Goal: Task Accomplishment & Management: Manage account settings

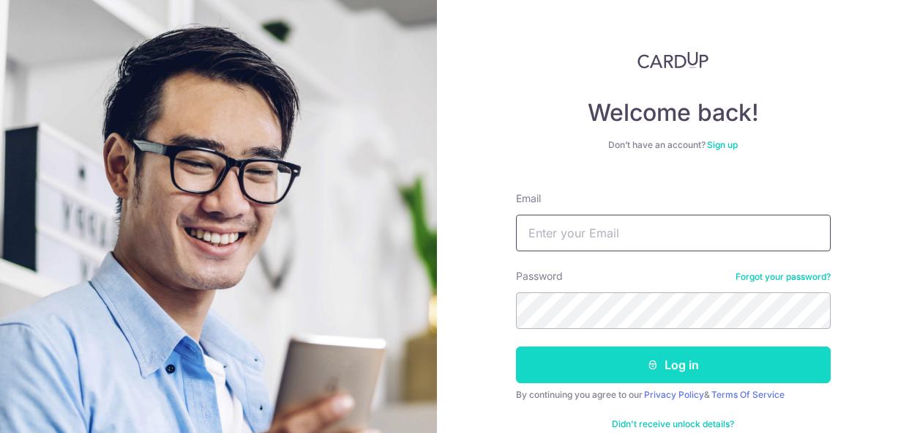
type input "[EMAIL_ADDRESS][DOMAIN_NAME]"
click at [631, 378] on button "Log in" at bounding box center [673, 364] width 315 height 37
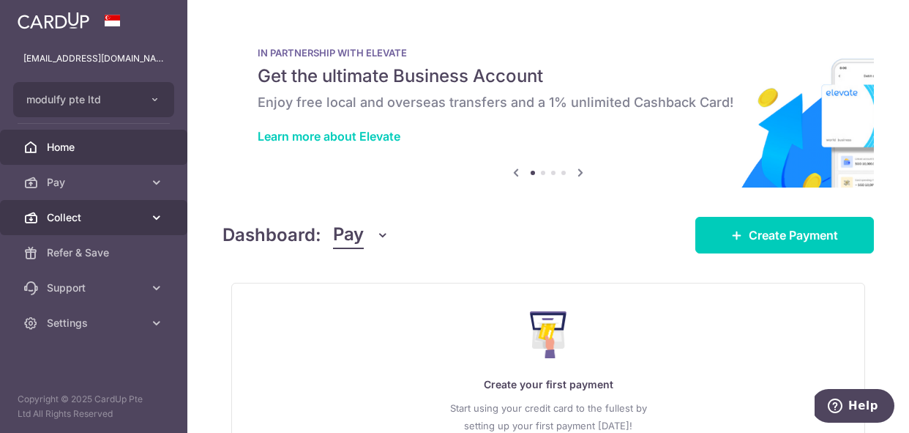
click at [118, 213] on span "Collect" at bounding box center [95, 217] width 97 height 15
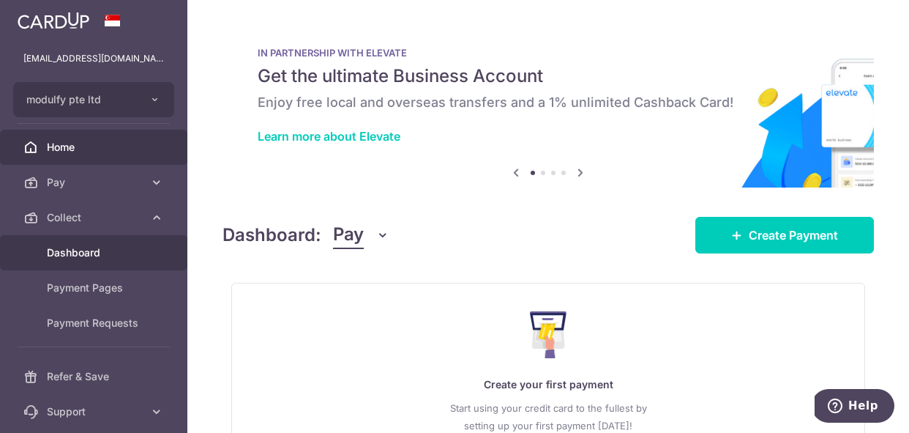
click at [106, 259] on span "Dashboard" at bounding box center [95, 252] width 97 height 15
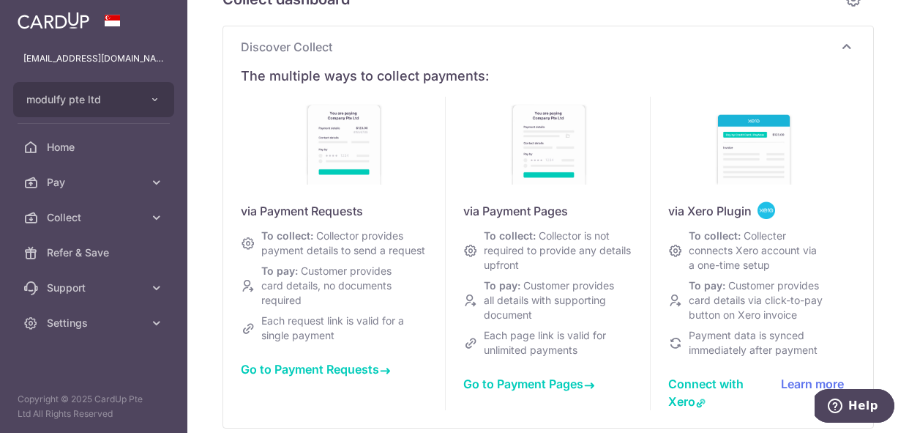
scroll to position [34, 0]
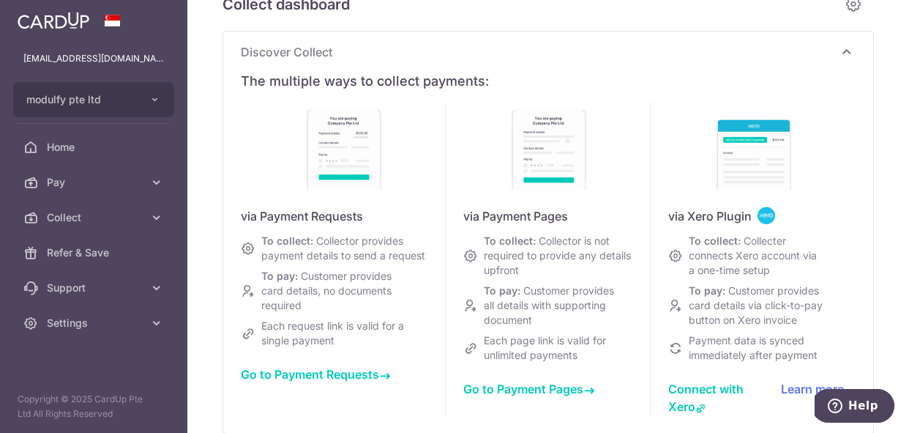
type input "September 2025"
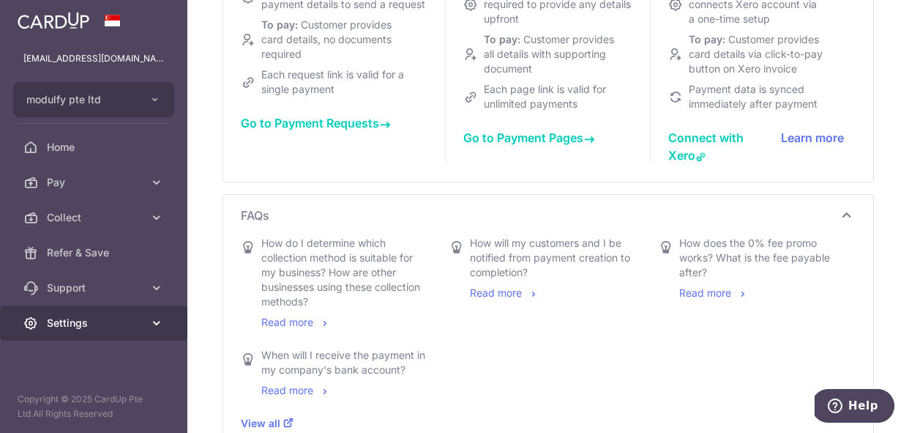
scroll to position [277, 0]
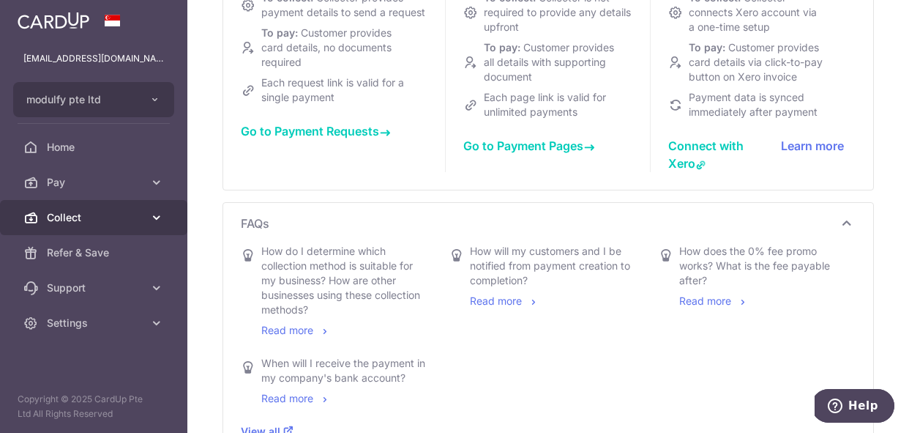
click at [89, 217] on span "Collect" at bounding box center [95, 217] width 97 height 15
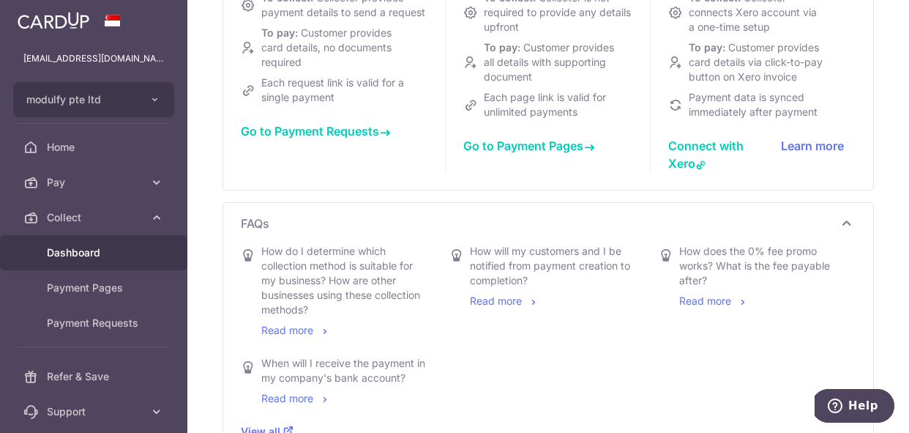
click at [90, 254] on span "Dashboard" at bounding box center [95, 252] width 97 height 15
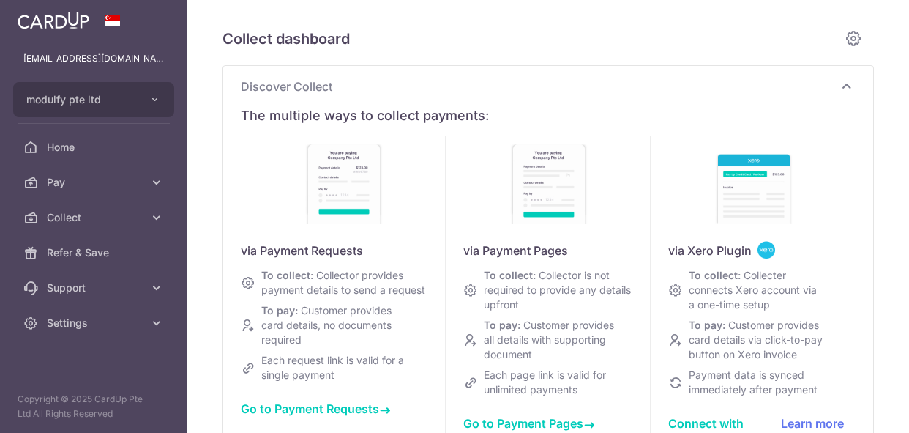
scroll to position [0, 0]
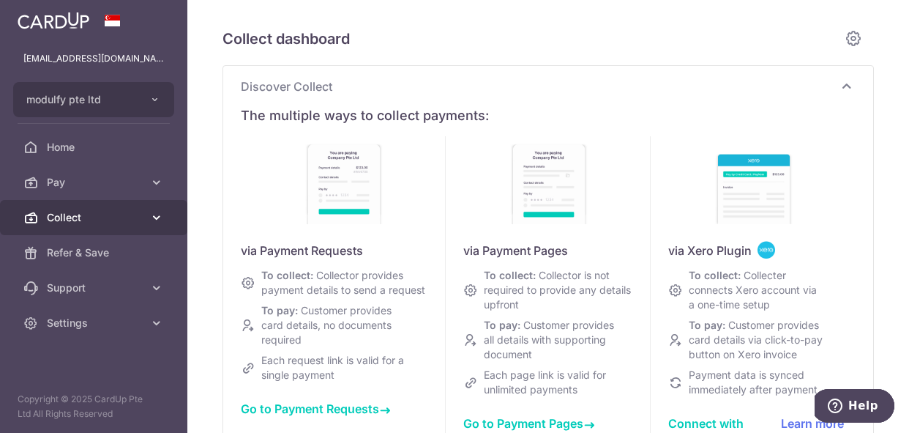
click at [100, 227] on link "Collect" at bounding box center [93, 217] width 187 height 35
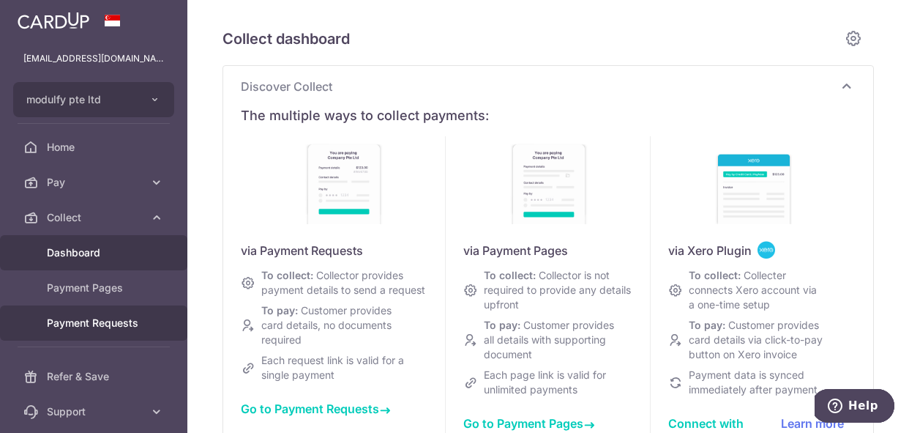
click at [105, 324] on span "Payment Requests" at bounding box center [95, 322] width 97 height 15
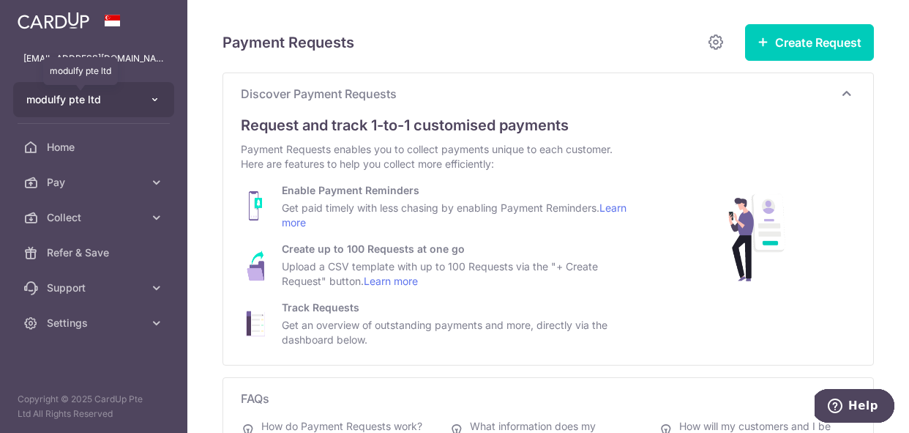
click at [93, 97] on span "modulfy pte ltd" at bounding box center [80, 99] width 108 height 15
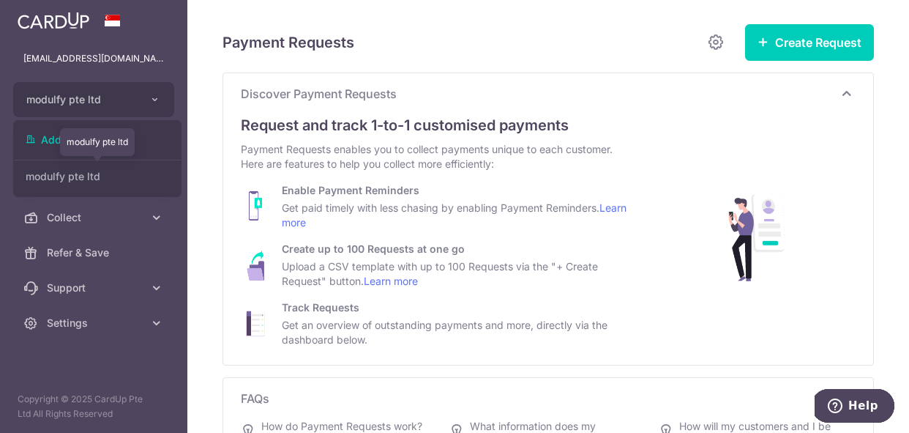
click at [56, 173] on link "modulfy pte ltd" at bounding box center [97, 176] width 167 height 26
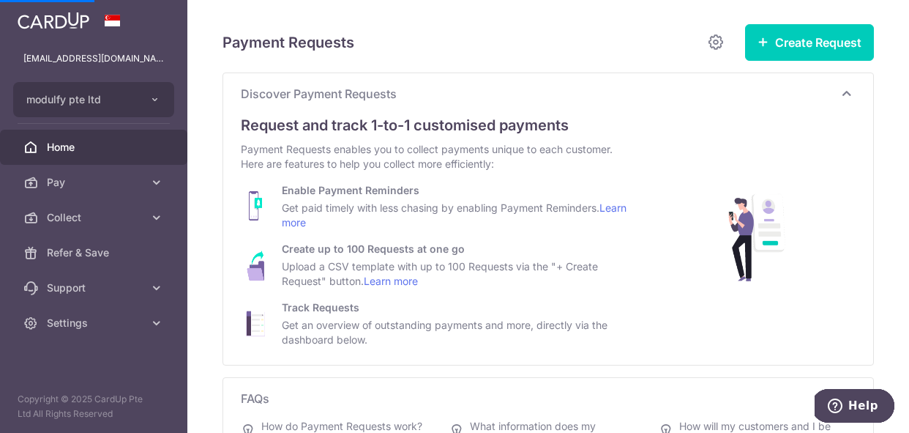
click at [67, 143] on span "Home" at bounding box center [95, 147] width 97 height 15
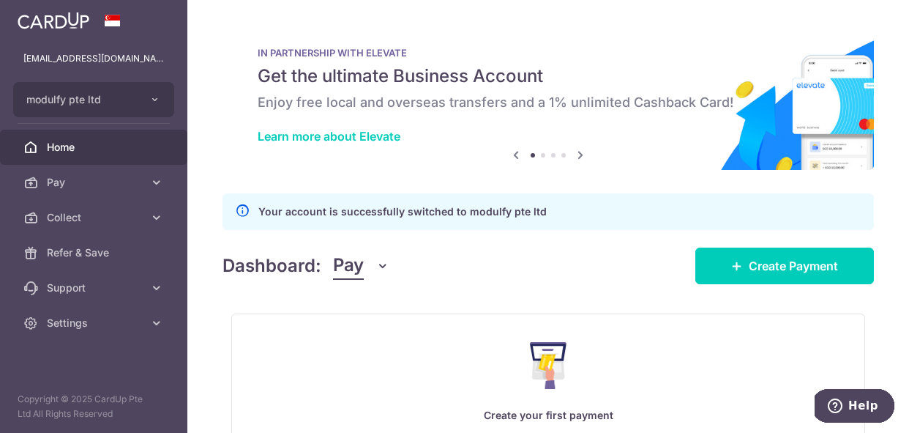
click at [383, 264] on icon "button" at bounding box center [382, 265] width 15 height 15
click at [382, 349] on link "Collect" at bounding box center [410, 341] width 152 height 35
click at [376, 268] on icon "button" at bounding box center [382, 265] width 15 height 15
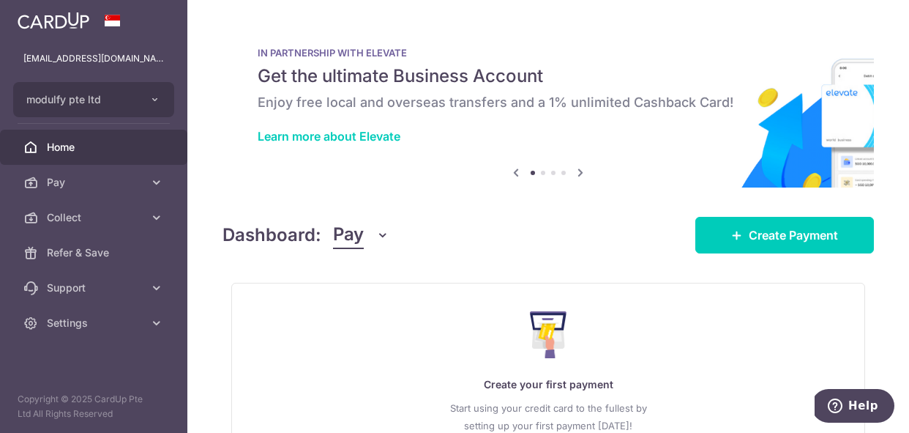
click at [379, 232] on icon "button" at bounding box center [382, 235] width 15 height 15
click at [359, 312] on link "Collect" at bounding box center [410, 311] width 152 height 35
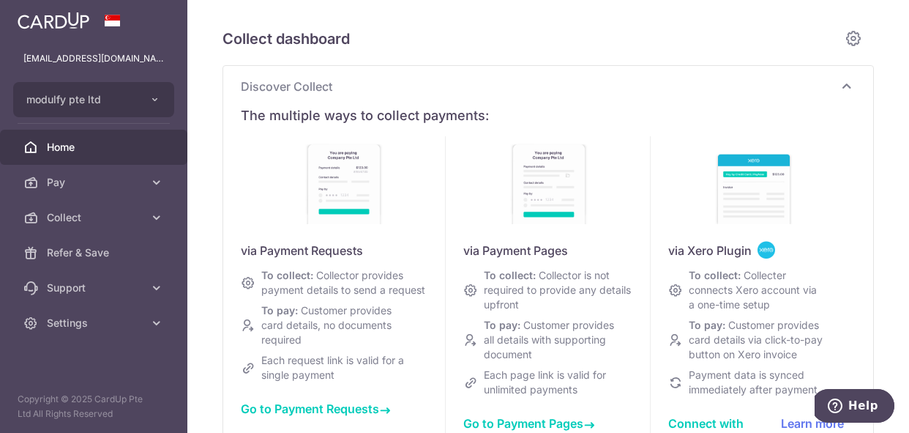
click at [48, 146] on span "Home" at bounding box center [95, 147] width 97 height 15
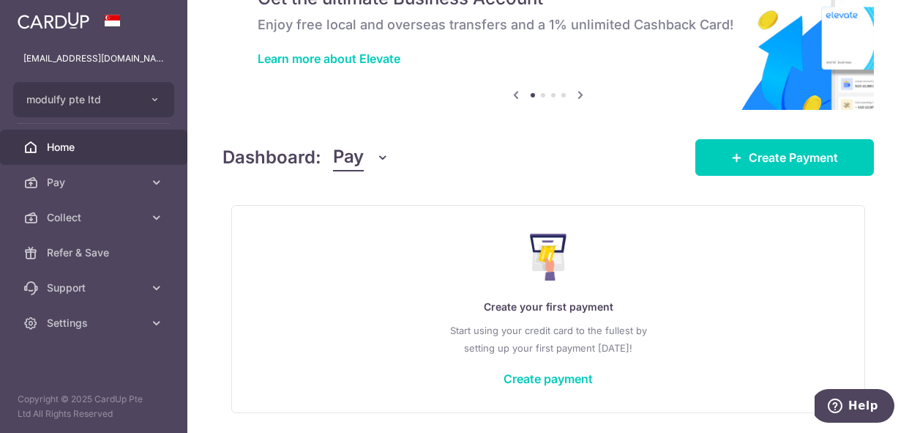
scroll to position [127, 0]
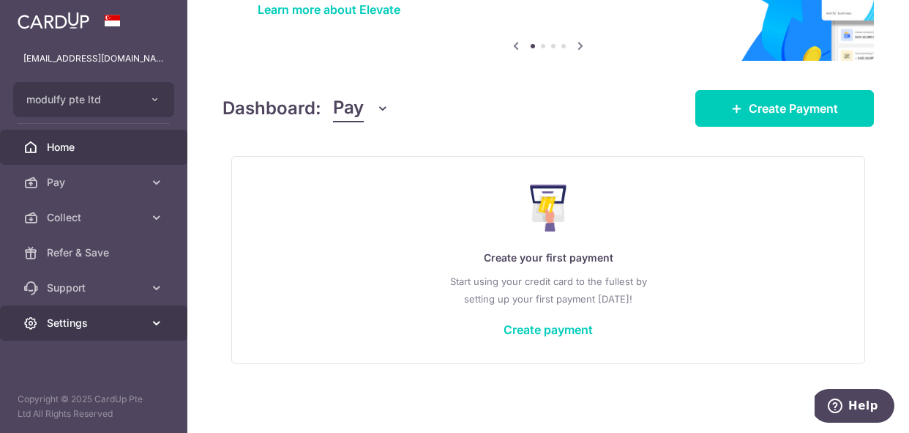
click at [73, 328] on span "Settings" at bounding box center [95, 322] width 97 height 15
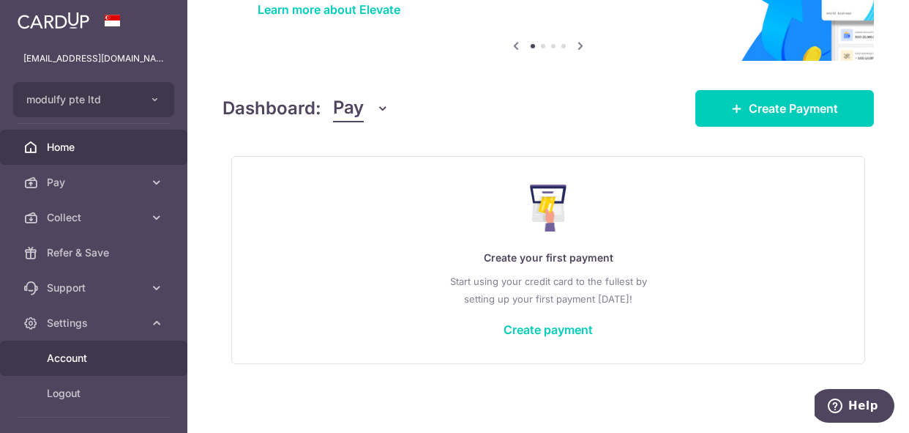
click at [72, 361] on span "Account" at bounding box center [95, 358] width 97 height 15
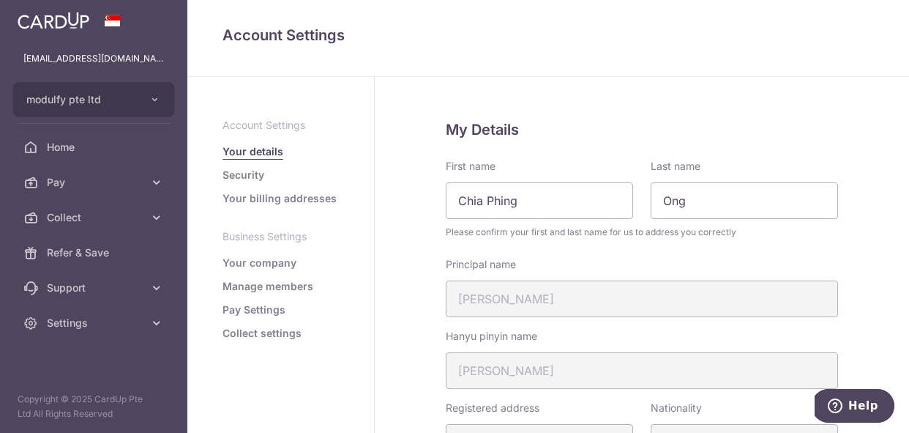
click at [280, 264] on link "Your company" at bounding box center [260, 262] width 74 height 15
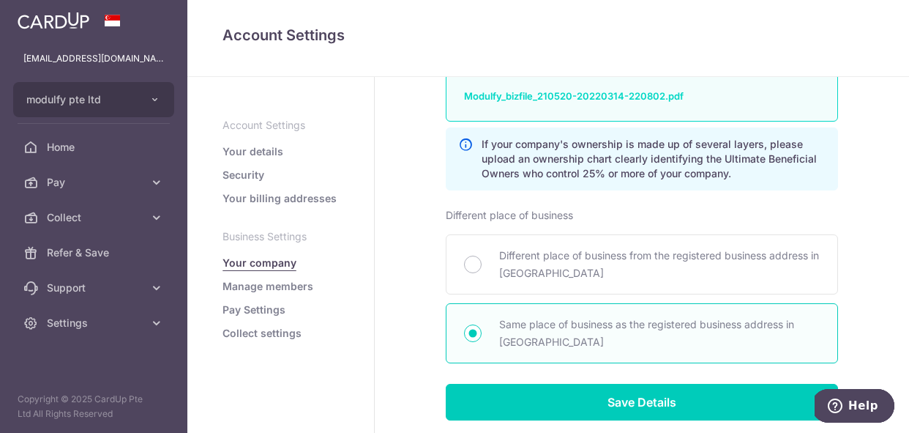
scroll to position [550, 0]
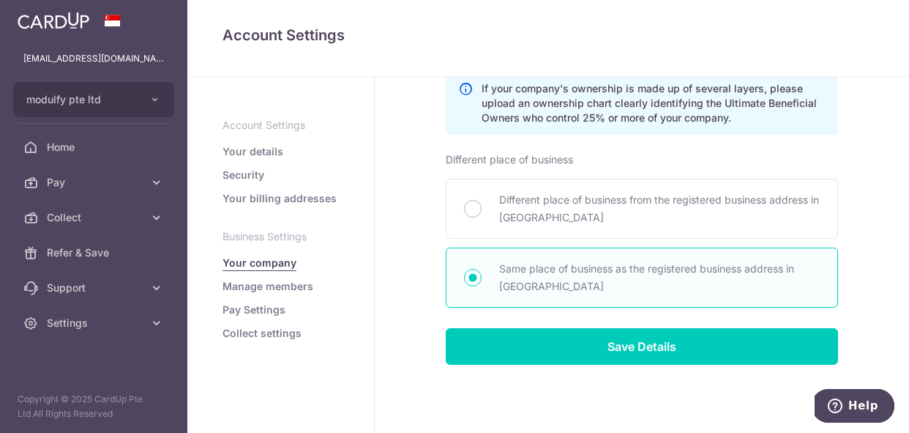
click at [287, 283] on link "Manage members" at bounding box center [268, 286] width 91 height 15
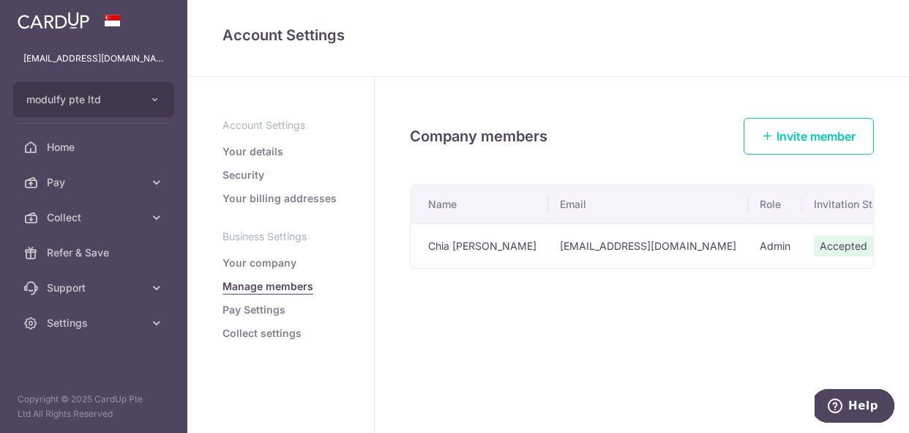
scroll to position [0, 49]
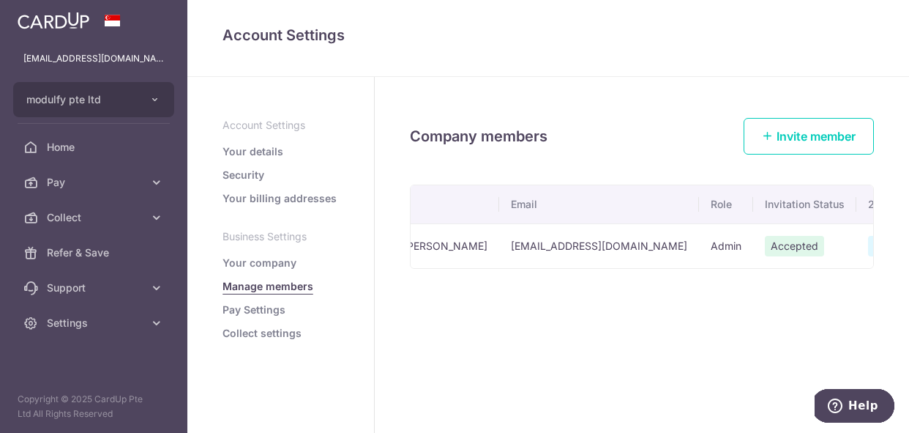
click at [278, 327] on link "Collect settings" at bounding box center [262, 333] width 79 height 15
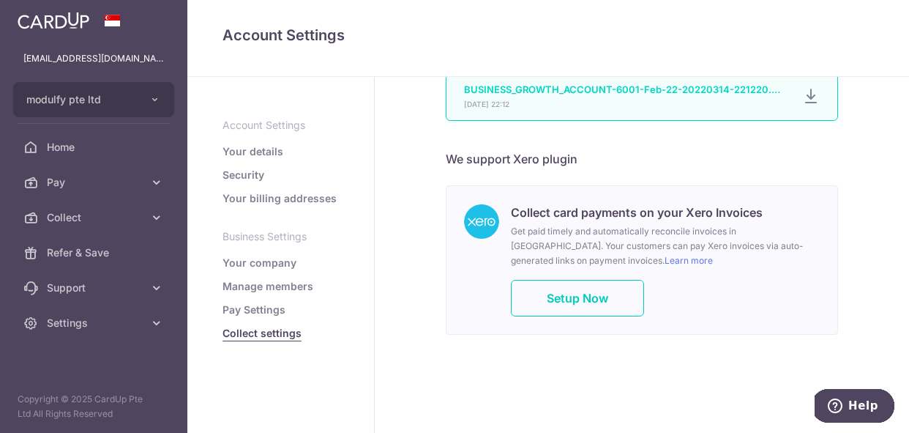
scroll to position [1124, 0]
click at [600, 301] on span "Setup Now" at bounding box center [577, 298] width 61 height 15
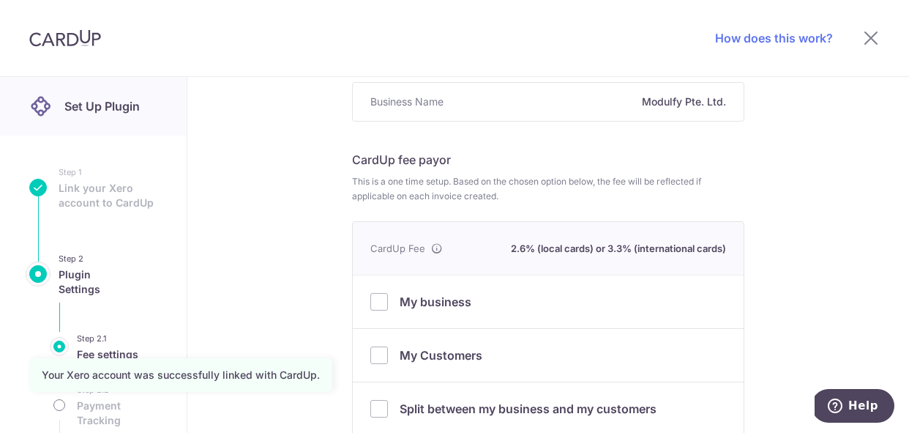
scroll to position [126, 0]
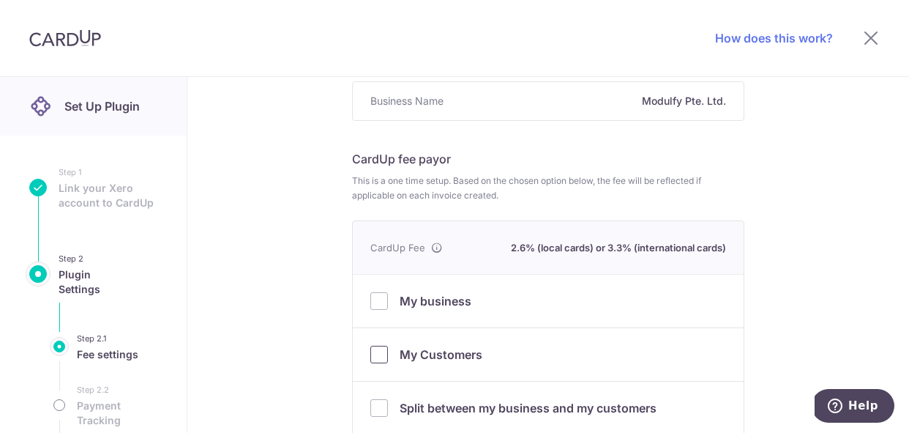
click at [382, 355] on input "My Customers" at bounding box center [379, 354] width 18 height 18
checkbox input "true"
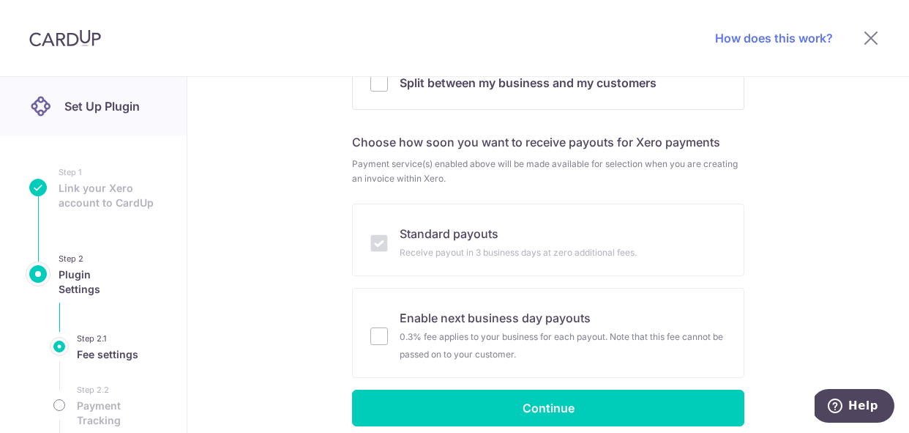
scroll to position [492, 0]
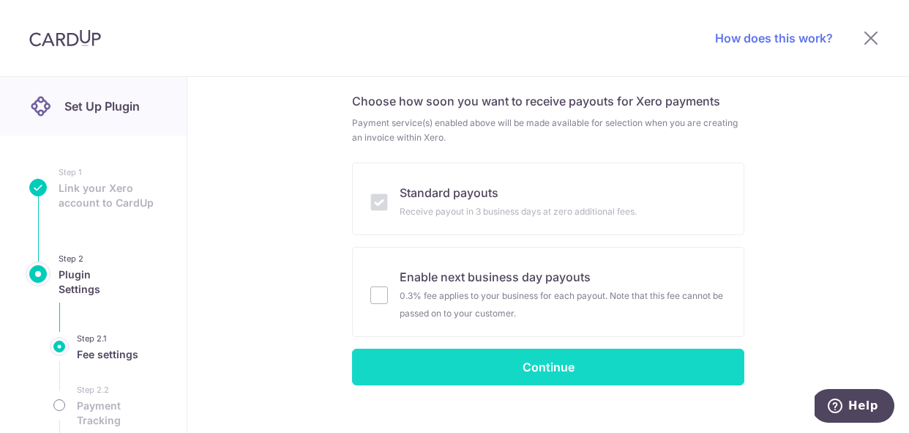
click at [543, 371] on button "Continue" at bounding box center [548, 366] width 392 height 37
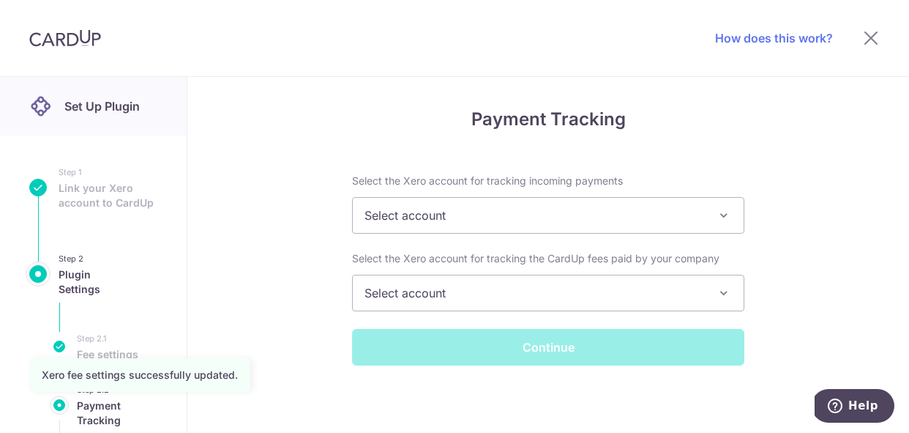
click at [672, 207] on span "Select account" at bounding box center [548, 215] width 391 height 35
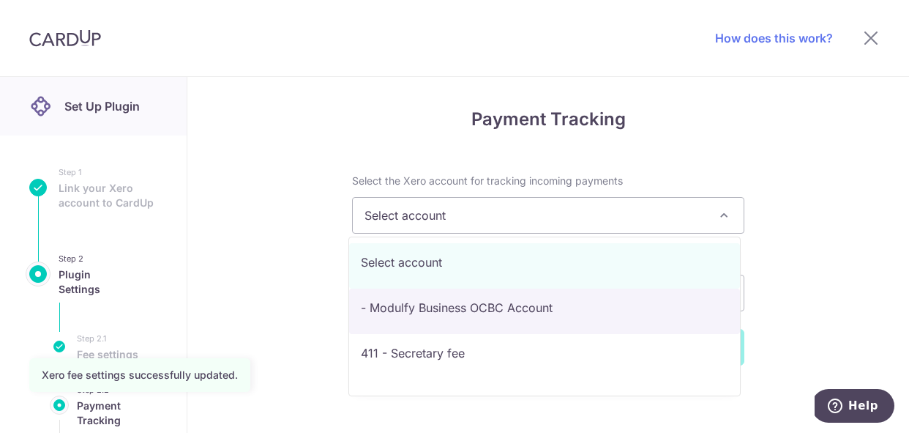
select select "775bee66-32b3-4774-86b8-6d2f4bd864c9"
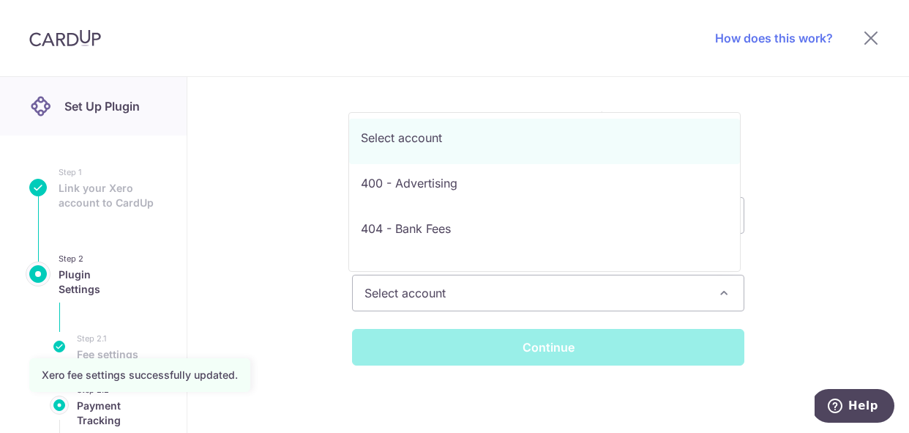
click at [567, 295] on span "Select account" at bounding box center [548, 292] width 391 height 35
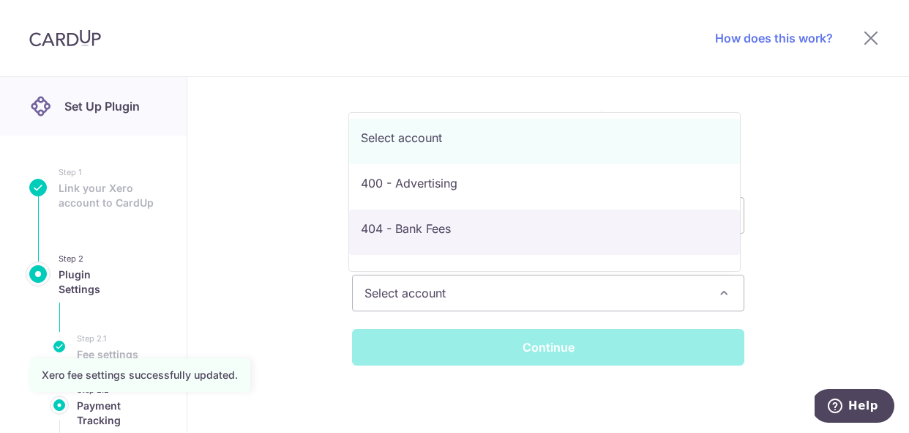
click at [781, 217] on div "Payment Tracking Select the Xero account for tracking incoming payments Select …" at bounding box center [548, 255] width 722 height 357
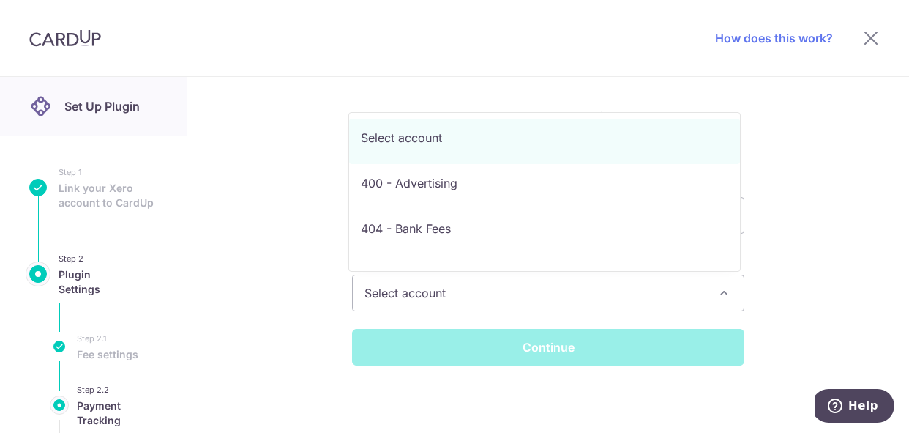
click at [692, 302] on span "Select account" at bounding box center [548, 292] width 391 height 35
click at [826, 265] on div "Payment Tracking Select the Xero account for tracking incoming payments Select …" at bounding box center [548, 255] width 722 height 357
click at [669, 296] on span "Select account" at bounding box center [548, 292] width 391 height 35
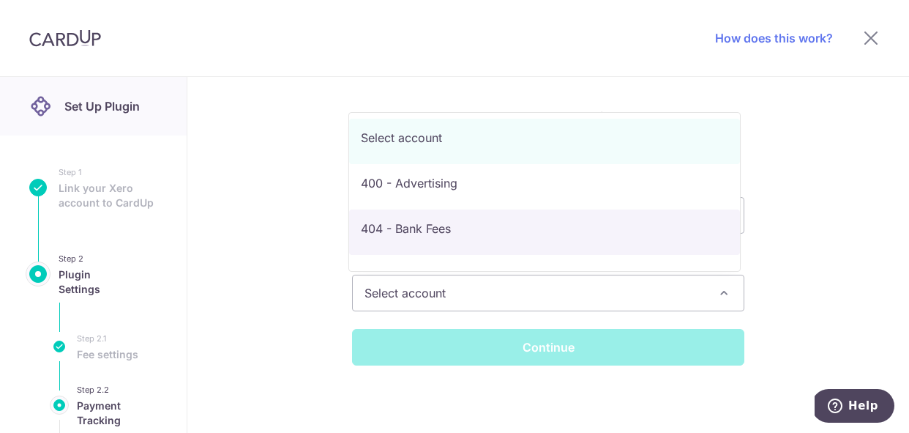
select select "d21d803f-a827-448a-ab8e-8b4e255051b5"
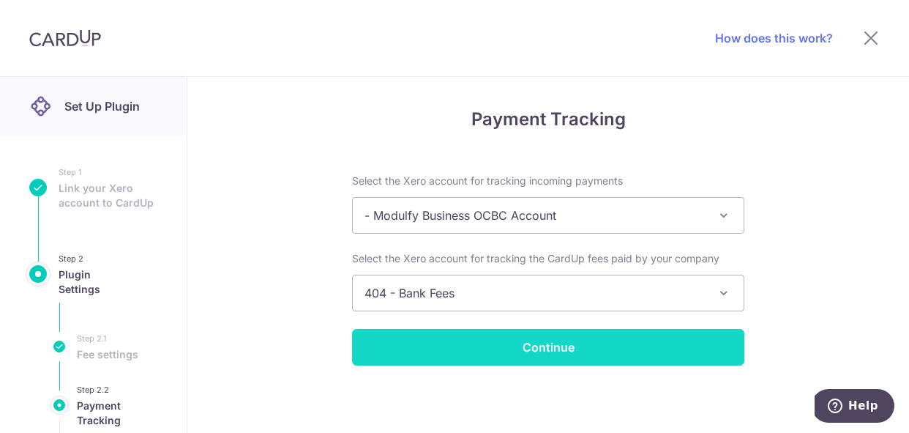
click at [628, 361] on input "Continue" at bounding box center [548, 347] width 392 height 37
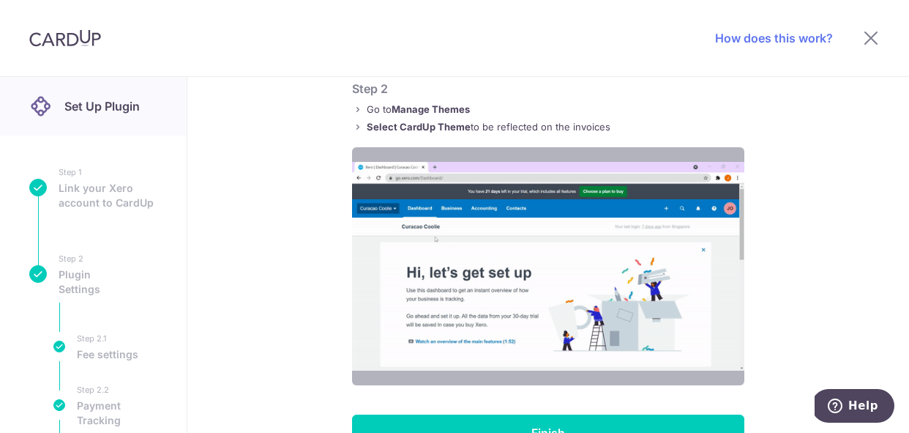
scroll to position [301, 0]
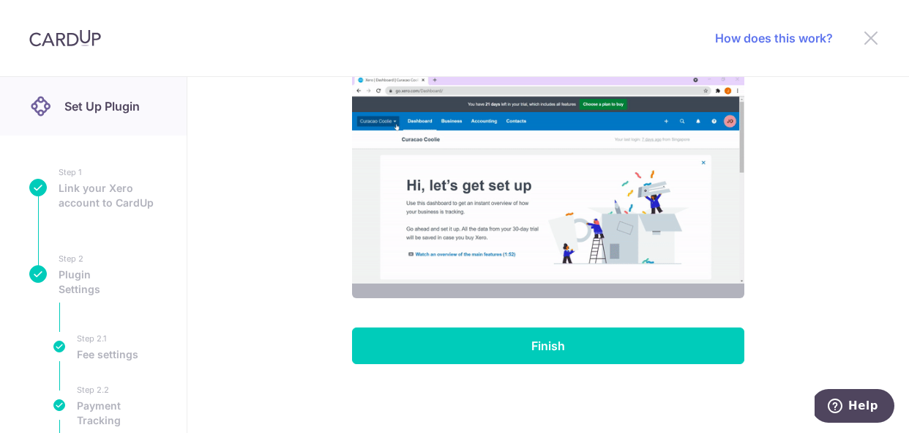
click at [868, 37] on icon at bounding box center [871, 38] width 18 height 18
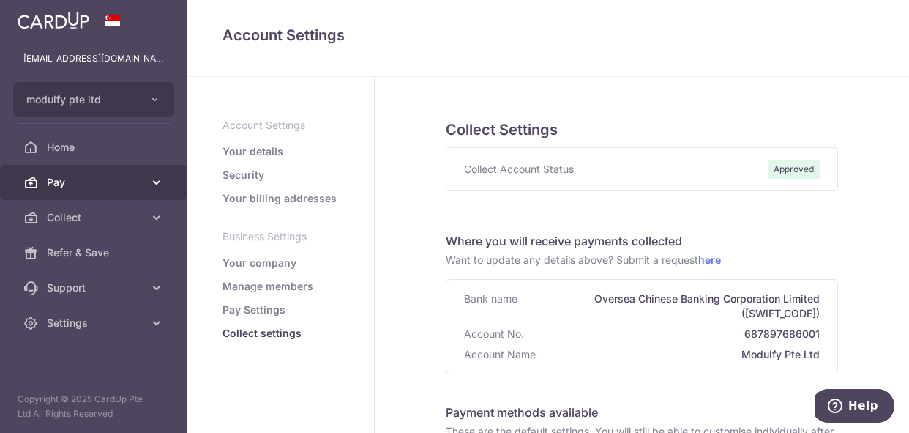
click at [78, 176] on span "Pay" at bounding box center [95, 182] width 97 height 15
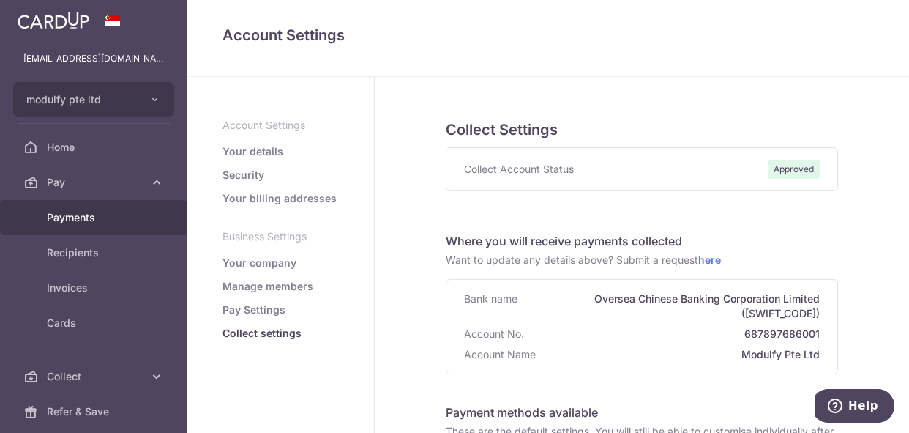
click at [57, 217] on span "Payments" at bounding box center [95, 217] width 97 height 15
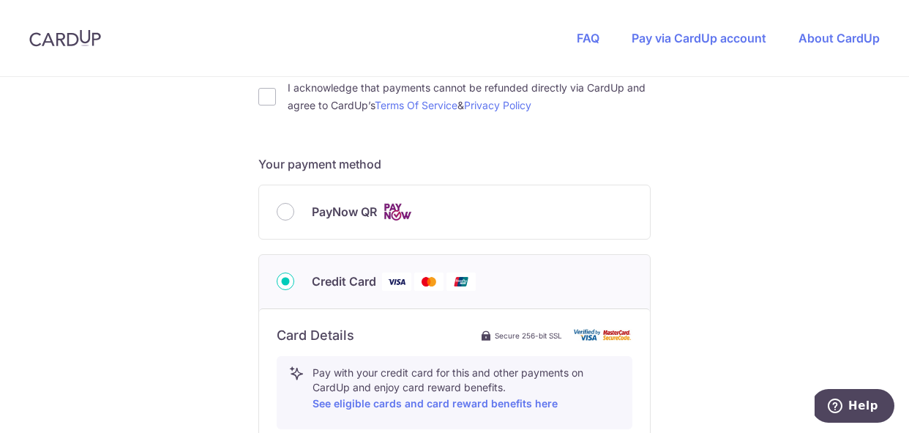
scroll to position [498, 0]
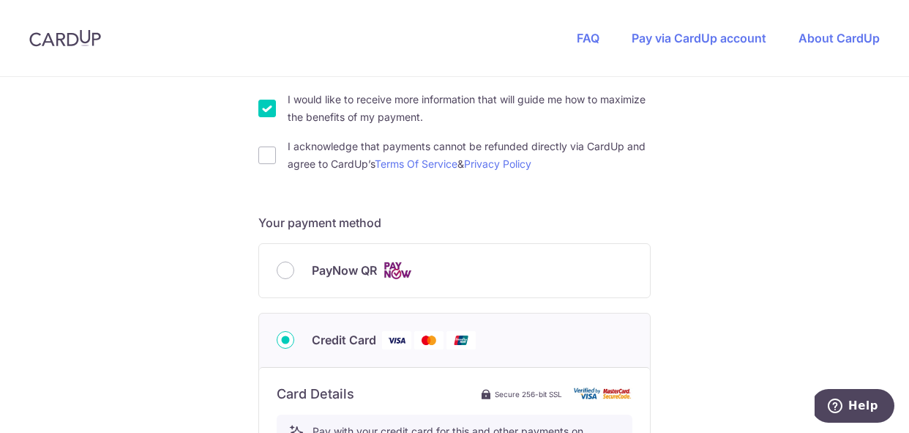
click at [291, 271] on div "PayNow QR" at bounding box center [455, 270] width 356 height 18
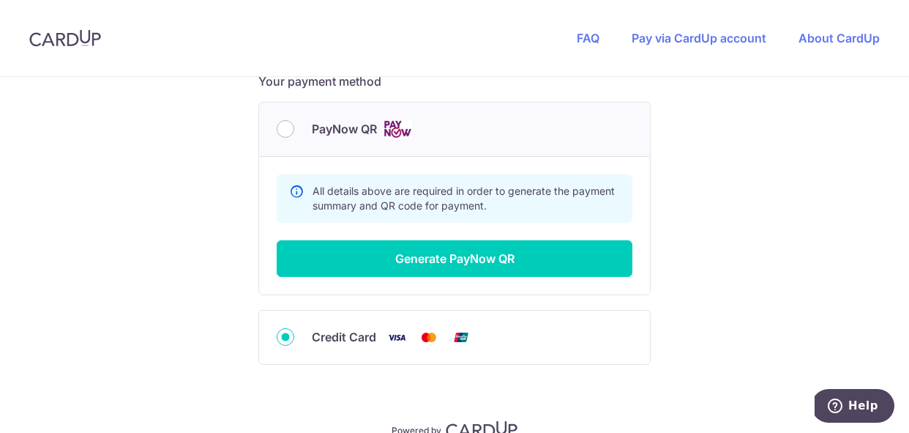
scroll to position [685, 0]
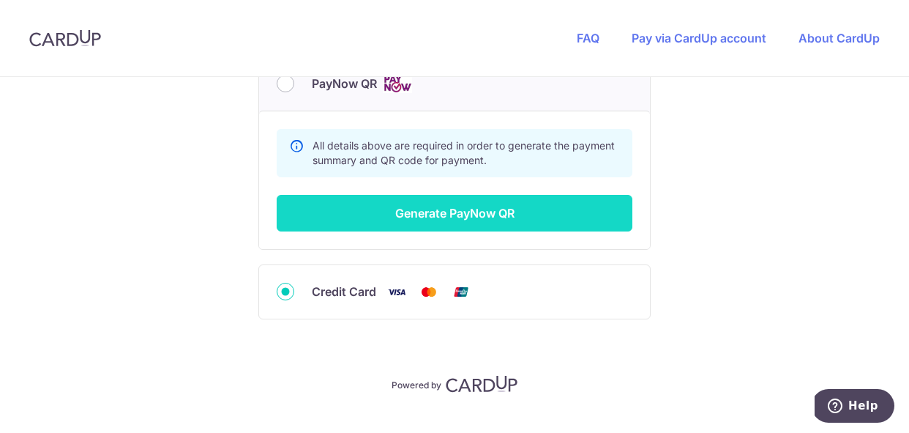
click at [460, 225] on button "Generate PayNow QR" at bounding box center [455, 213] width 356 height 37
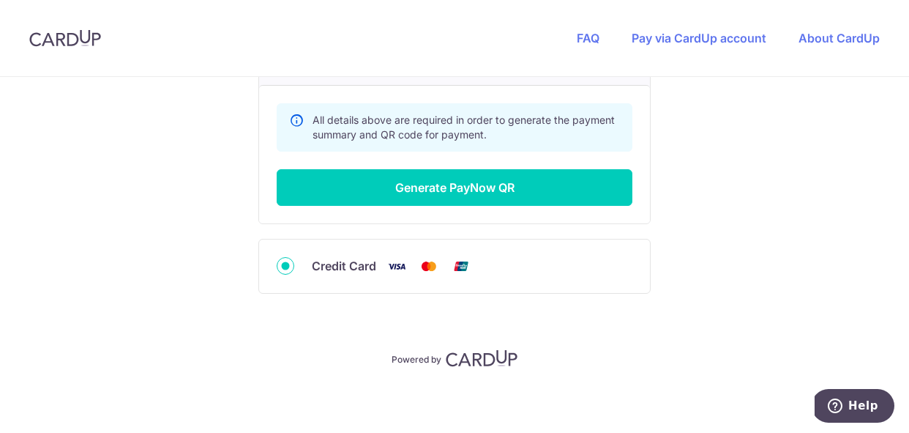
scroll to position [771, 0]
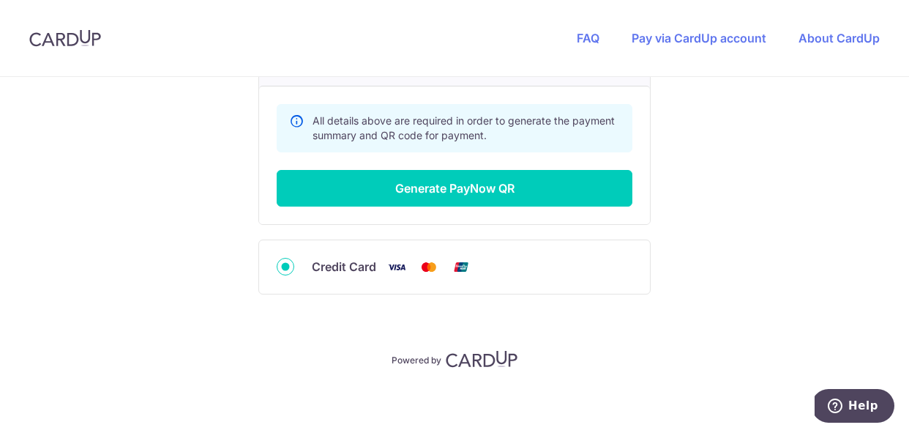
click at [344, 272] on span "Credit Card" at bounding box center [344, 267] width 64 height 18
click at [294, 272] on input "Credit Card" at bounding box center [286, 267] width 18 height 18
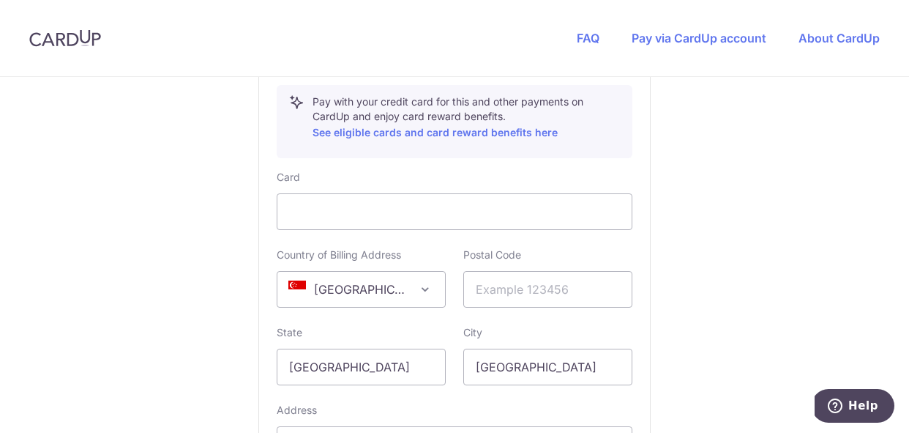
scroll to position [885, 0]
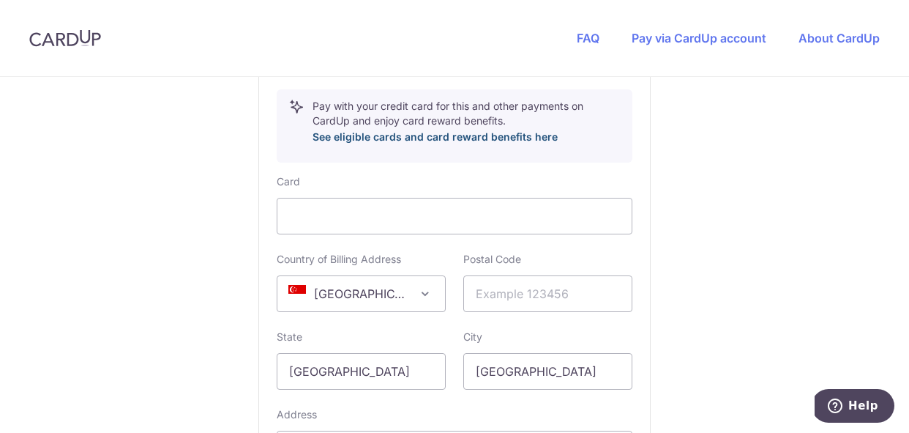
click at [448, 138] on link "See eligible cards and card reward benefits here" at bounding box center [435, 136] width 245 height 12
click at [681, 34] on link "Pay via CardUp account" at bounding box center [699, 38] width 135 height 15
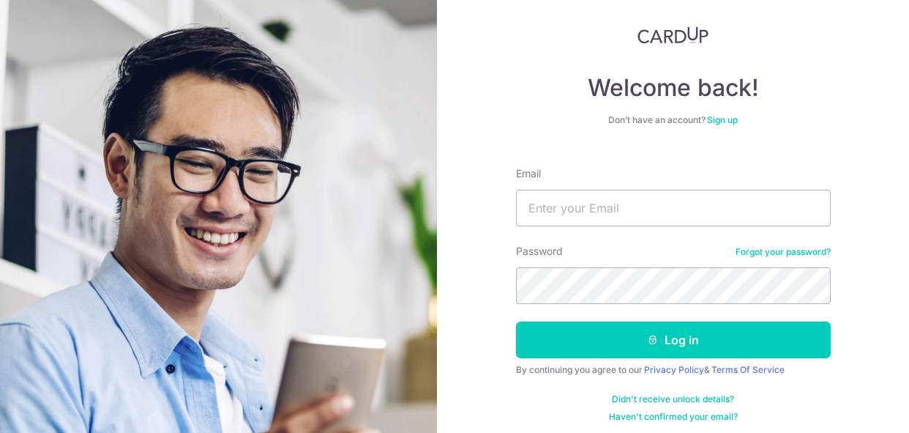
scroll to position [32, 0]
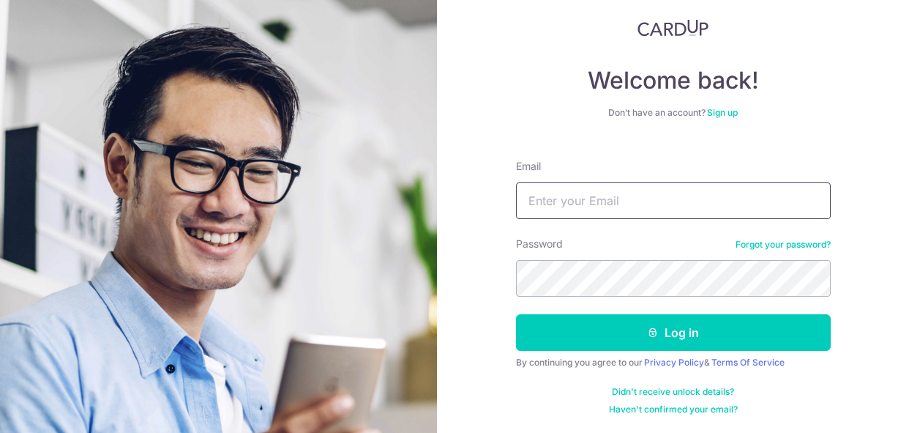
type input "[EMAIL_ADDRESS][DOMAIN_NAME]"
click at [668, 21] on img at bounding box center [674, 28] width 72 height 18
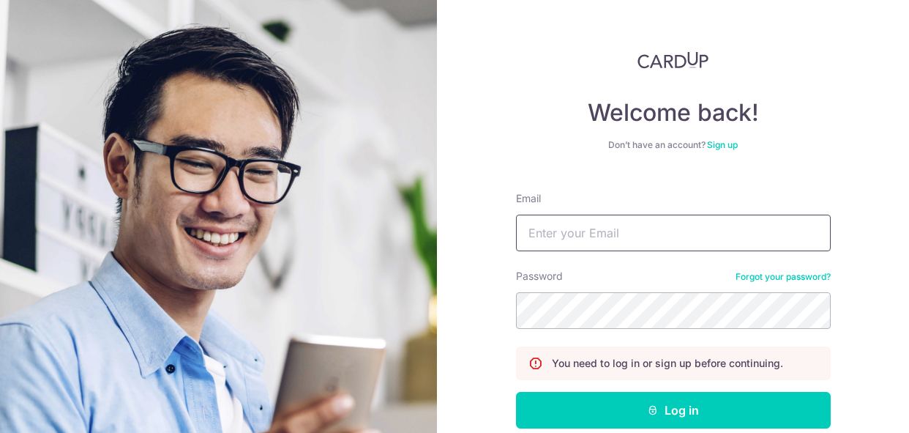
type input "[EMAIL_ADDRESS][DOMAIN_NAME]"
click at [662, 59] on img at bounding box center [674, 60] width 72 height 18
